Goal: Transaction & Acquisition: Purchase product/service

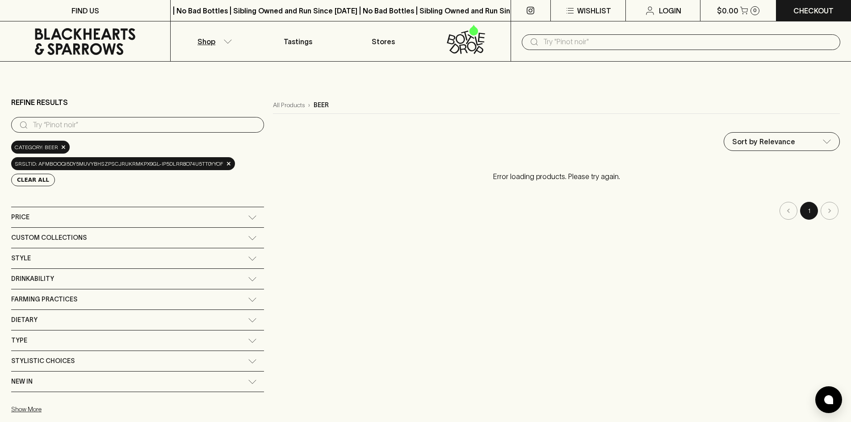
click at [222, 46] on button "Shop" at bounding box center [213, 41] width 85 height 40
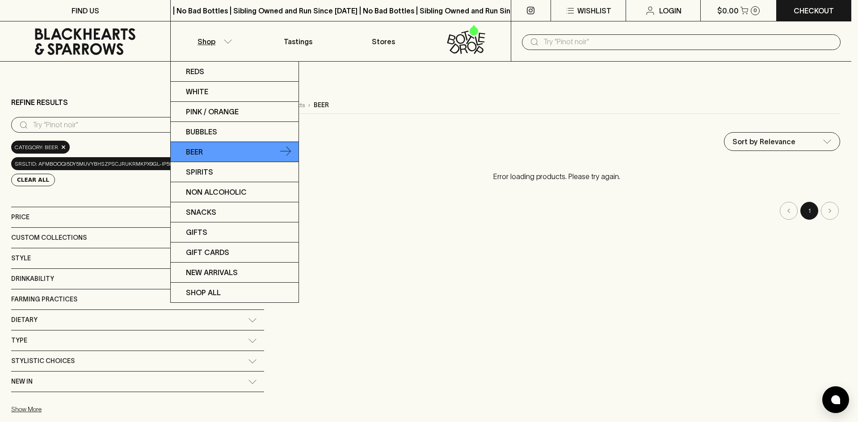
click at [210, 150] on link "Beer" at bounding box center [235, 152] width 128 height 20
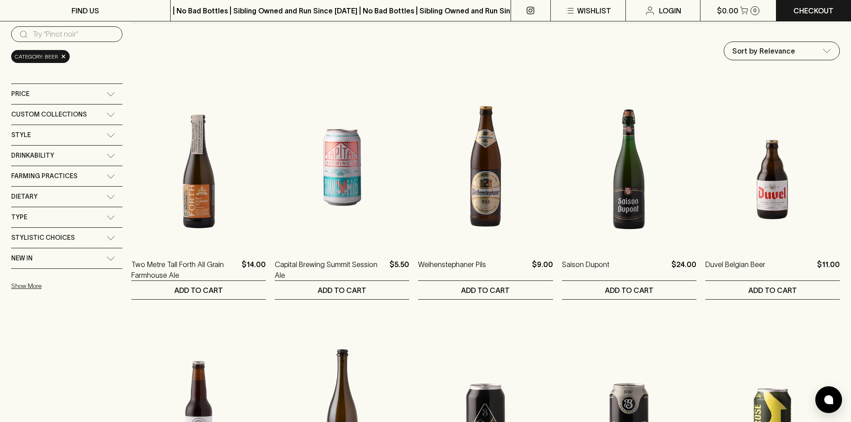
scroll to position [89, 0]
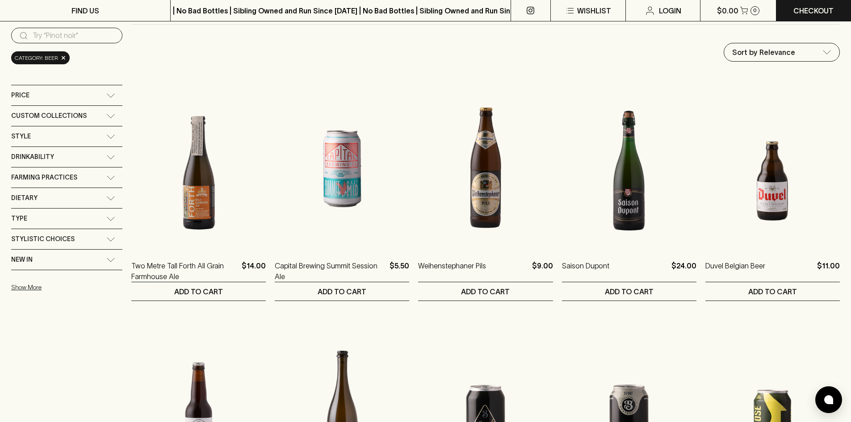
click at [52, 259] on div "New In" at bounding box center [58, 259] width 95 height 11
click at [34, 277] on p "New In" at bounding box center [37, 280] width 21 height 11
click at [20, 277] on input "New In" at bounding box center [15, 280] width 9 height 9
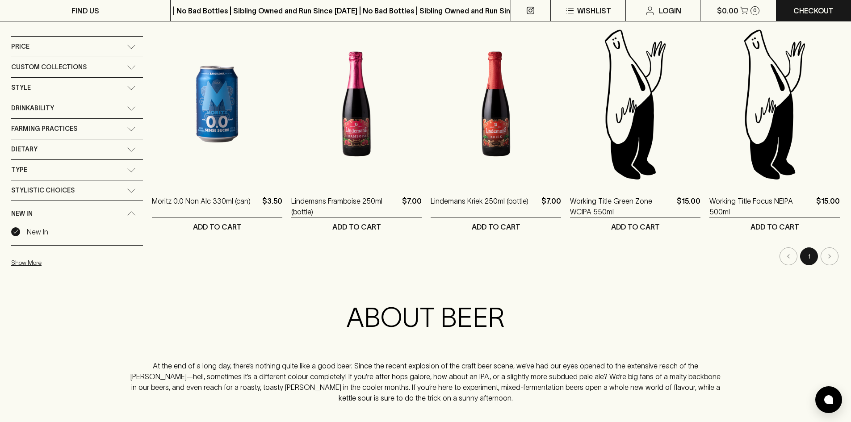
scroll to position [45, 0]
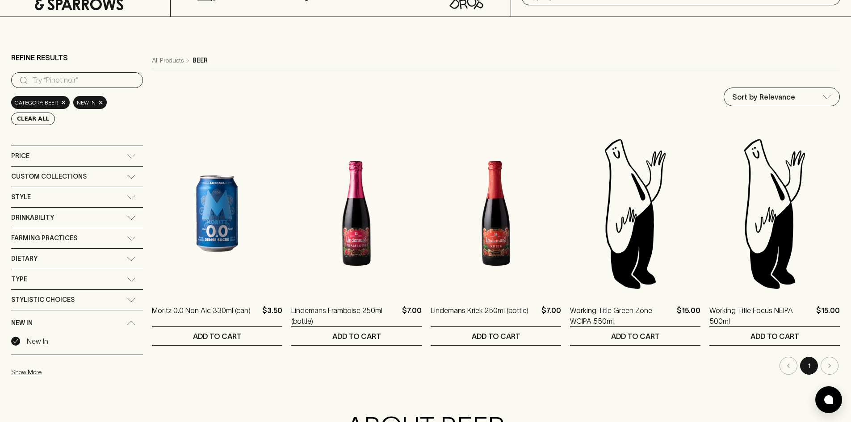
click at [9, 345] on main "Refine Results ​ Category: beer × New In × Clear All Price $0 $1000 Custom Coll…" at bounding box center [425, 268] width 851 height 503
click at [16, 345] on input "New In" at bounding box center [15, 341] width 9 height 9
checkbox input "false"
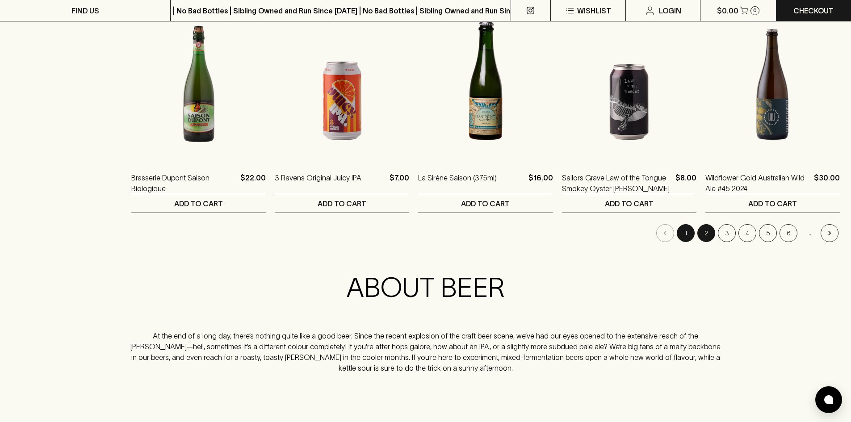
scroll to position [938, 0]
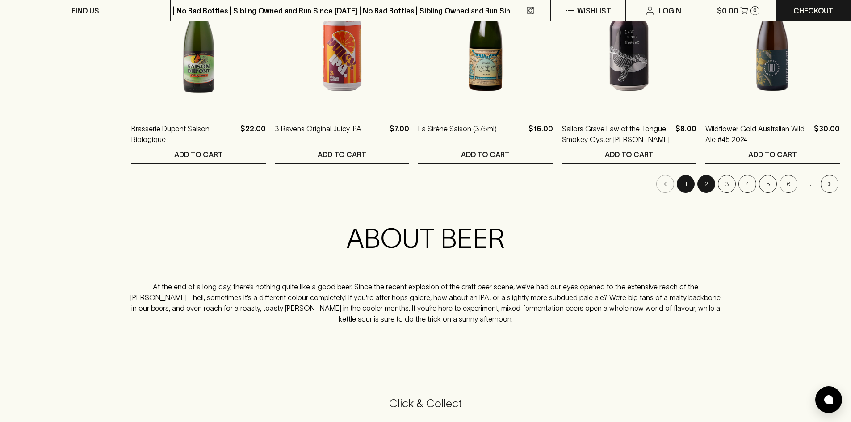
click at [702, 187] on button "2" at bounding box center [706, 184] width 18 height 18
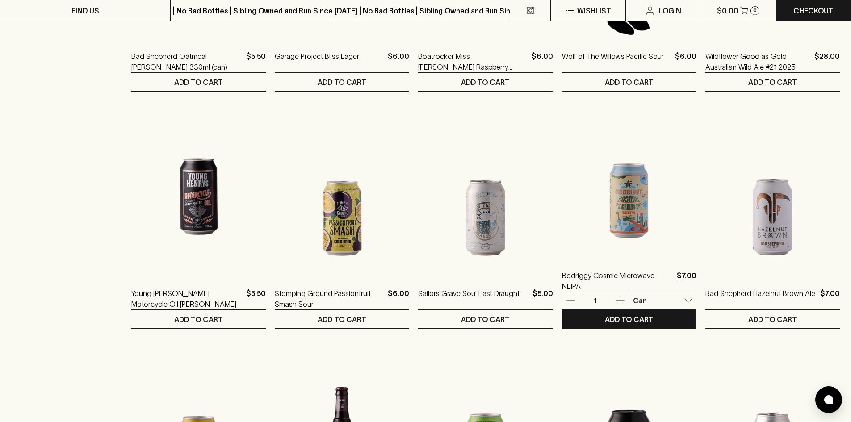
scroll to position [804, 0]
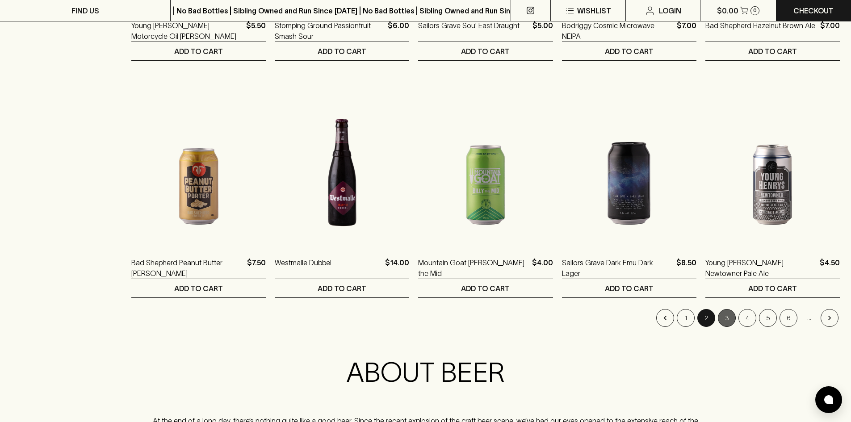
click at [721, 312] on button "3" at bounding box center [727, 318] width 18 height 18
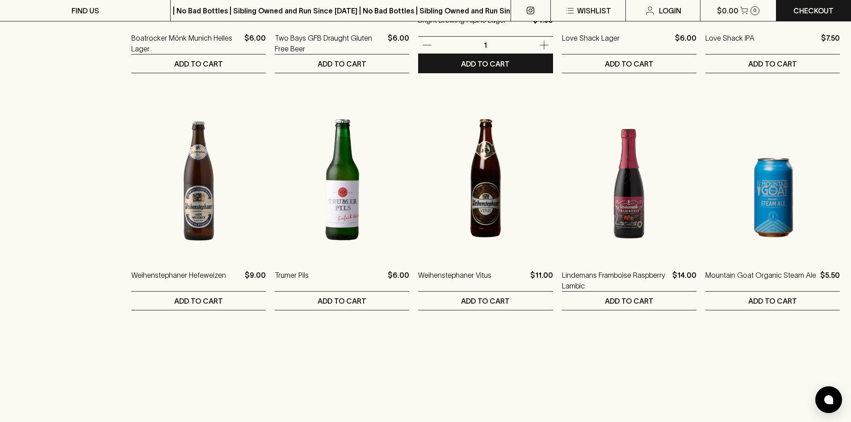
scroll to position [804, 0]
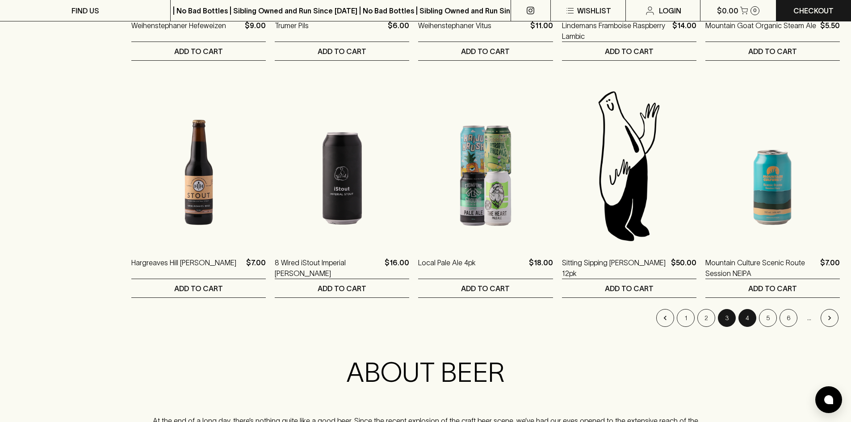
click at [744, 325] on button "4" at bounding box center [748, 318] width 18 height 18
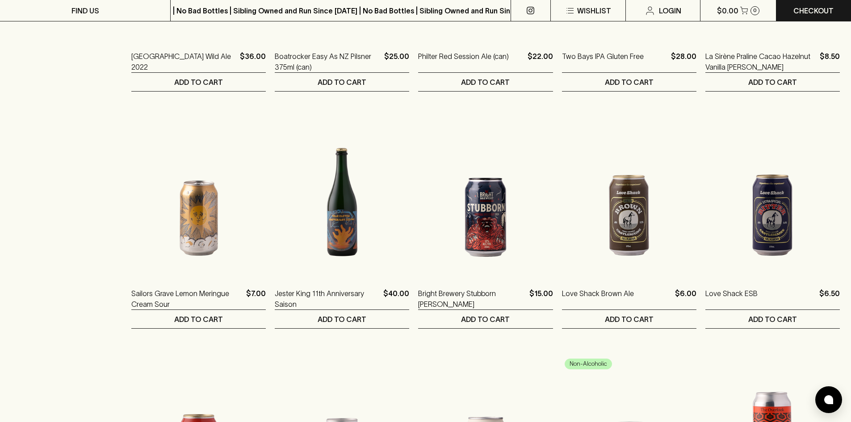
scroll to position [804, 0]
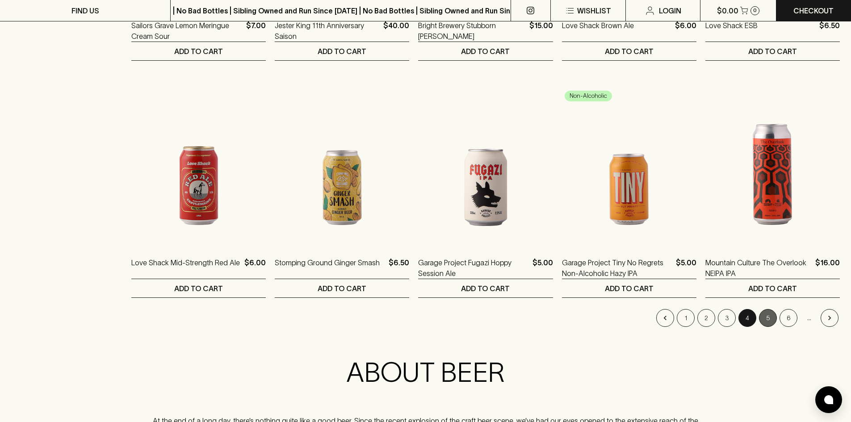
click at [772, 324] on button "5" at bounding box center [768, 318] width 18 height 18
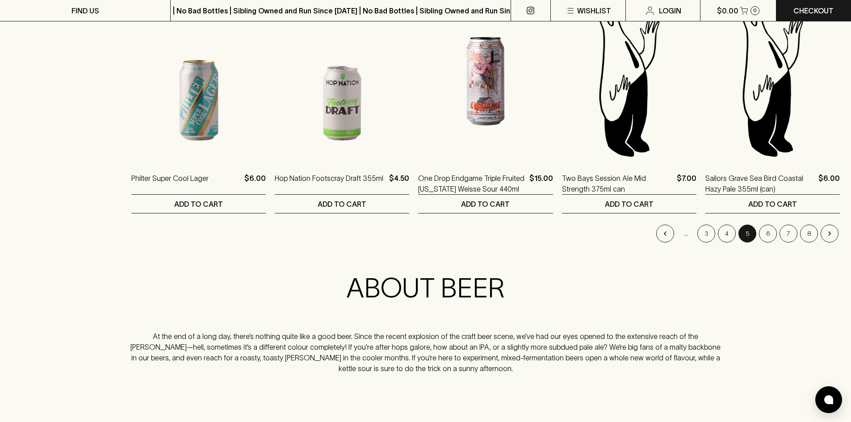
scroll to position [894, 0]
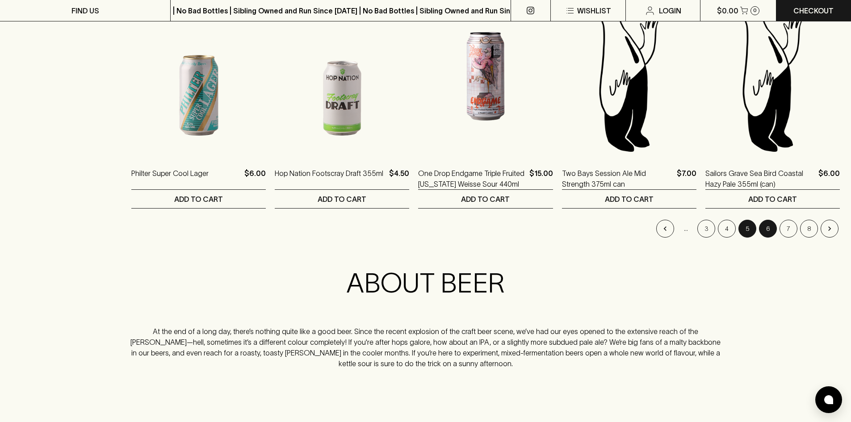
click at [769, 235] on button "6" at bounding box center [768, 229] width 18 height 18
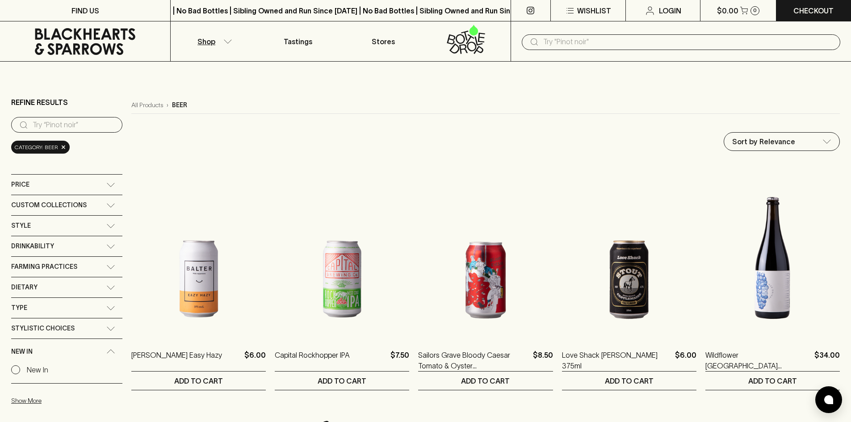
click at [596, 46] on input "text" at bounding box center [688, 42] width 290 height 14
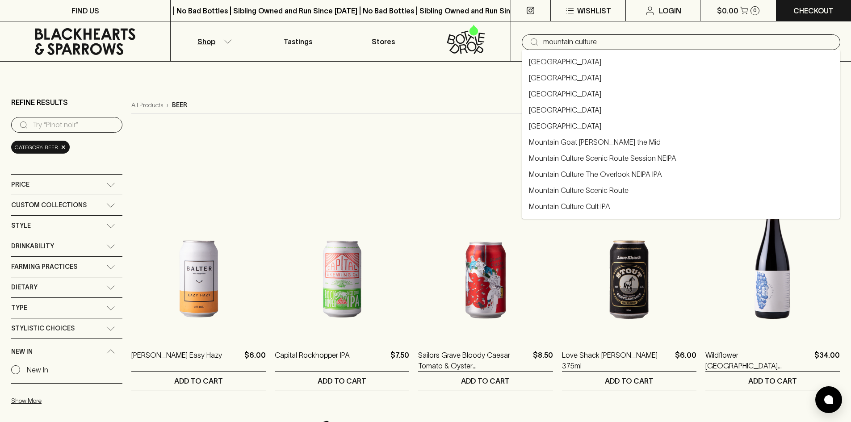
type input "mountain culture"
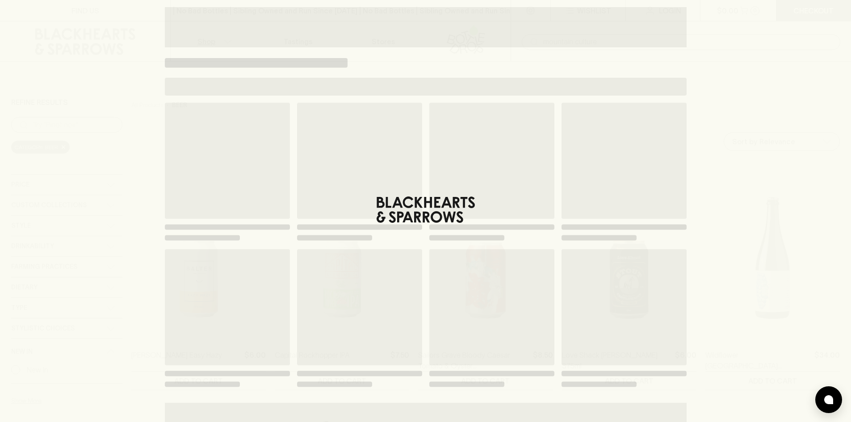
type input "mountain culture"
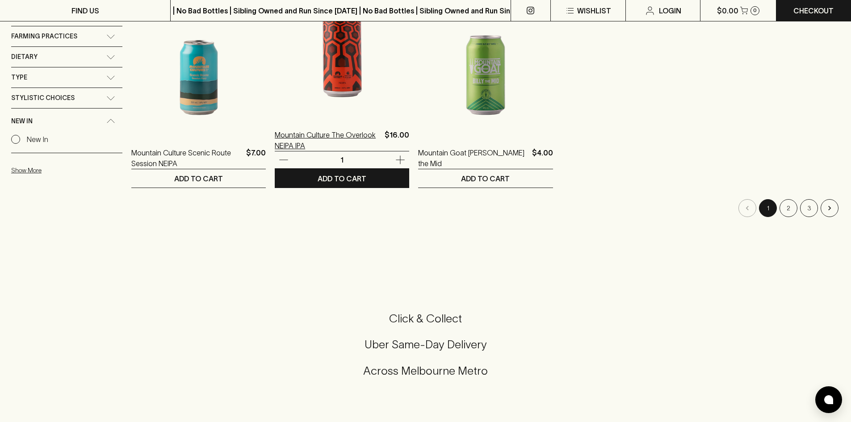
scroll to position [134, 0]
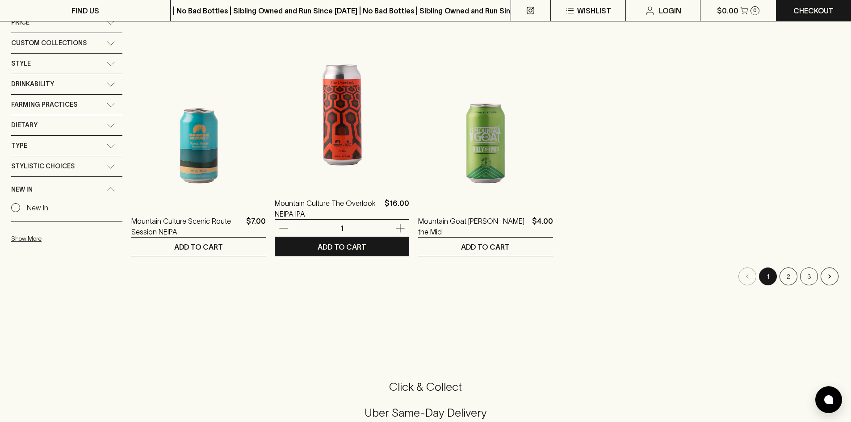
click at [333, 130] on img at bounding box center [342, 106] width 134 height 156
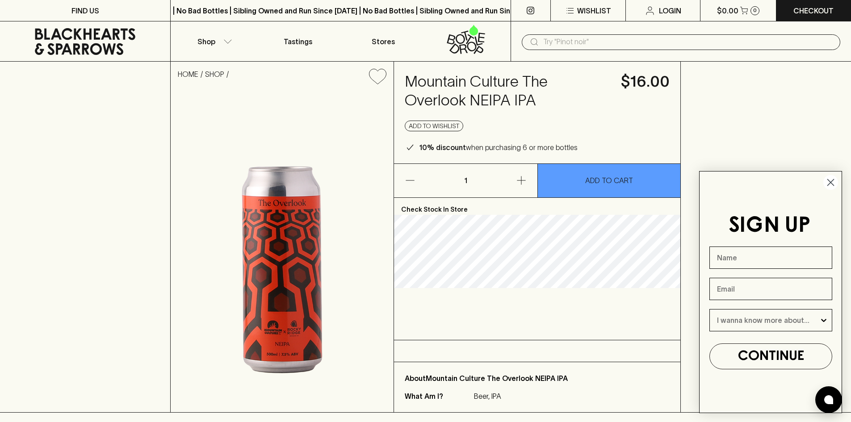
click at [829, 182] on circle "Close dialog" at bounding box center [830, 182] width 15 height 15
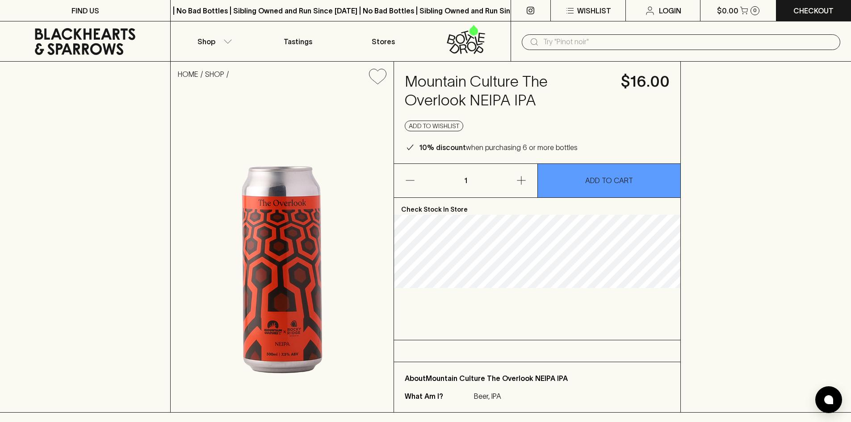
click at [514, 182] on button "button" at bounding box center [506, 181] width 61 height 34
click at [518, 185] on icon "button" at bounding box center [521, 180] width 11 height 11
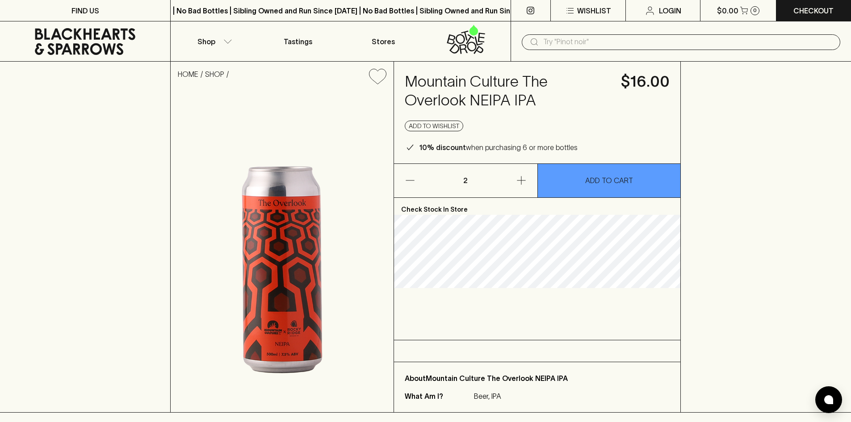
click at [514, 190] on button "button" at bounding box center [506, 181] width 61 height 34
click at [515, 189] on button "button" at bounding box center [506, 181] width 61 height 34
